Goal: Information Seeking & Learning: Learn about a topic

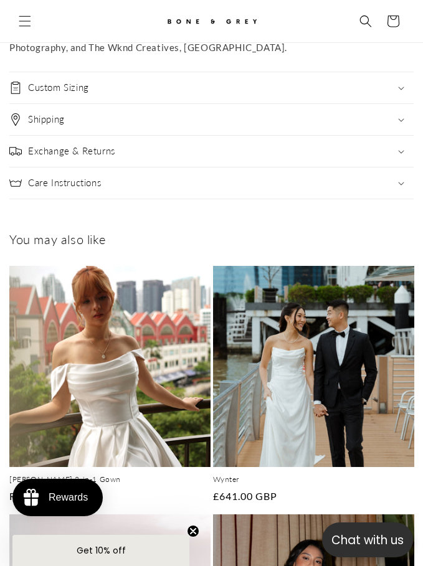
scroll to position [0, 356]
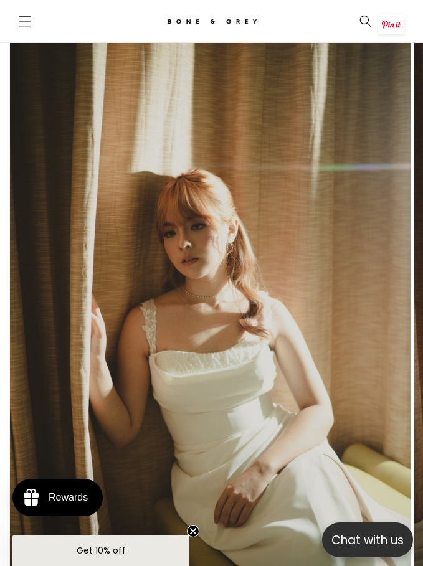
click at [228, 12] on img at bounding box center [211, 21] width 93 height 21
